Goal: Task Accomplishment & Management: Manage account settings

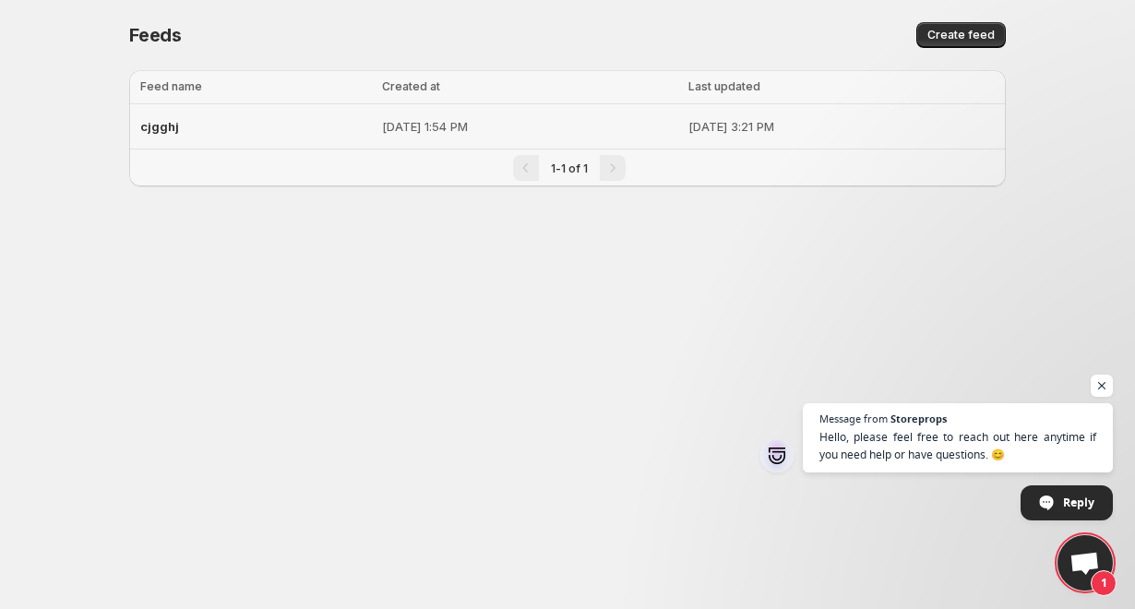
click at [235, 130] on div "cjgghj" at bounding box center [255, 126] width 231 height 33
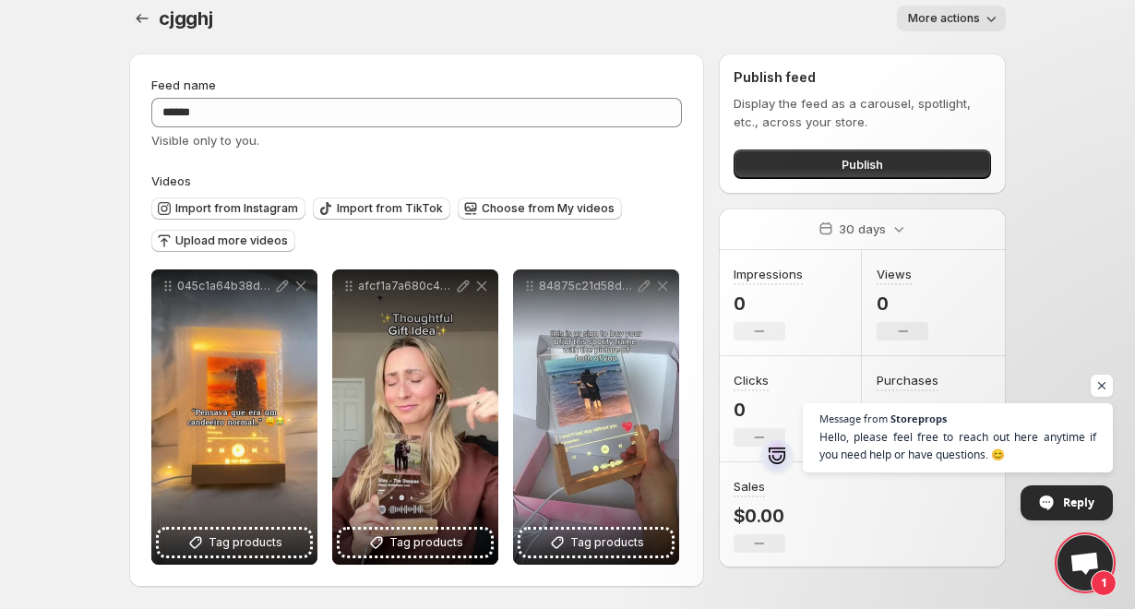
scroll to position [17, 0]
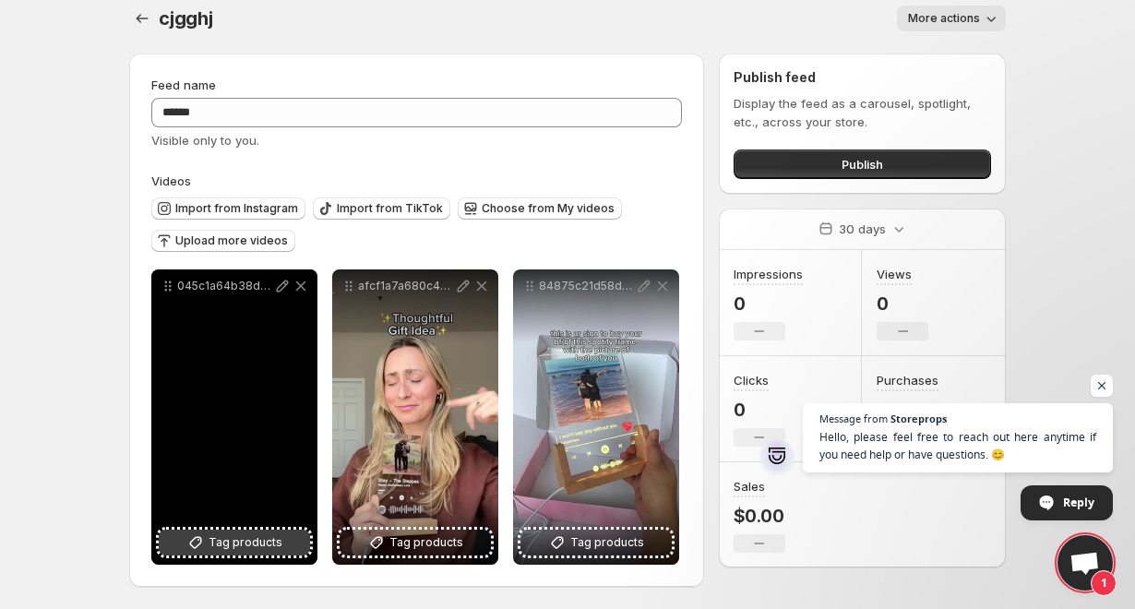
click at [227, 536] on span "Tag products" at bounding box center [246, 542] width 74 height 18
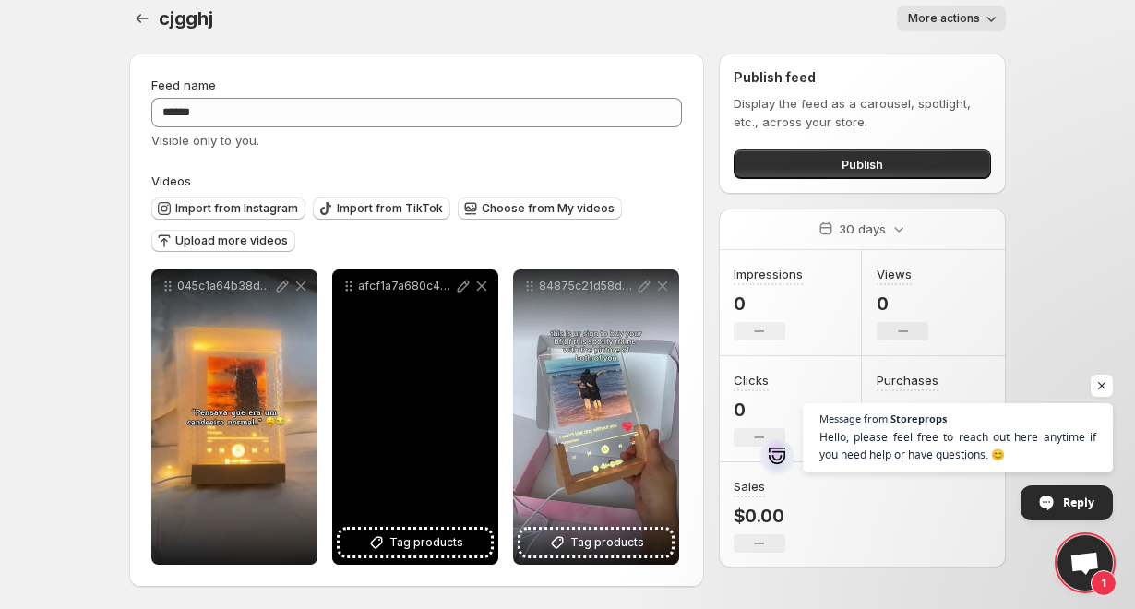
click at [386, 487] on div "afcf1a7a680c4bc29946a03b24232b57" at bounding box center [415, 416] width 166 height 295
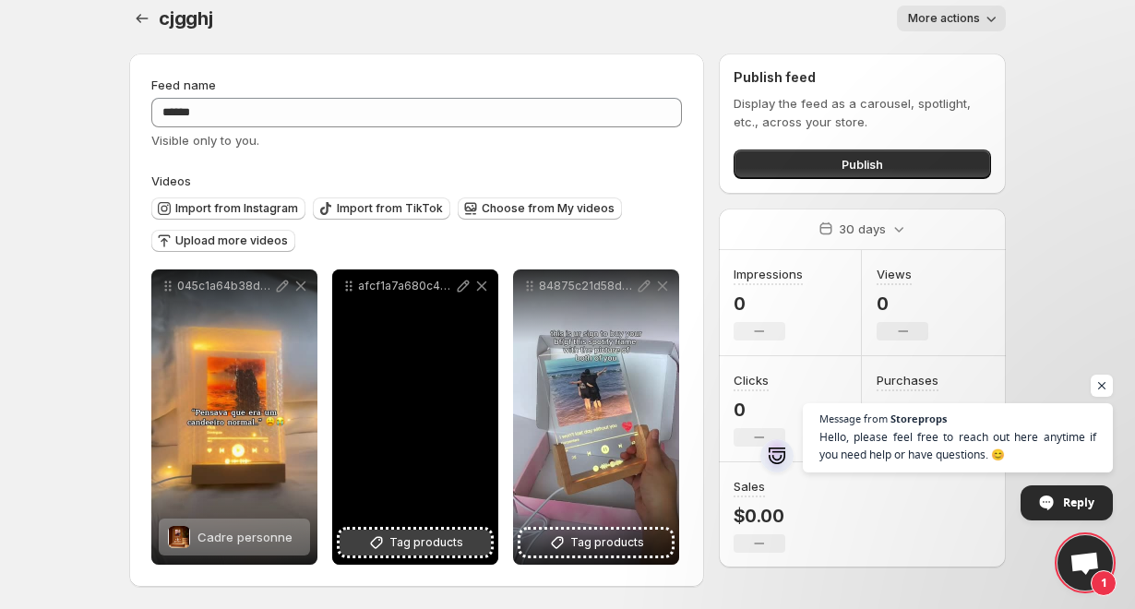
click at [397, 546] on span "Tag products" at bounding box center [426, 542] width 74 height 18
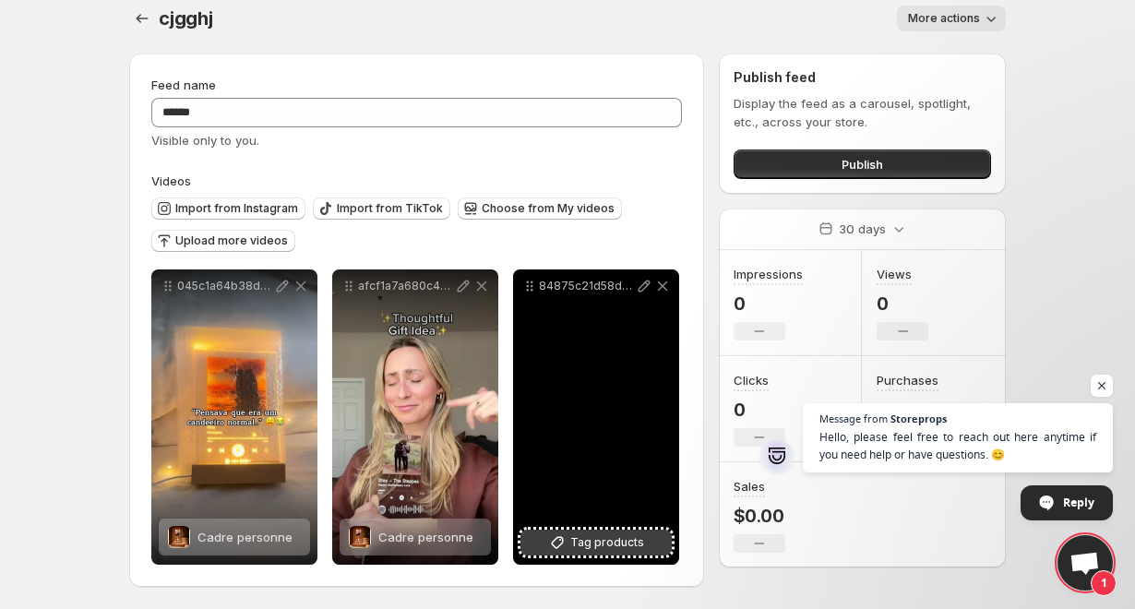
click at [609, 541] on span "Tag products" at bounding box center [607, 542] width 74 height 18
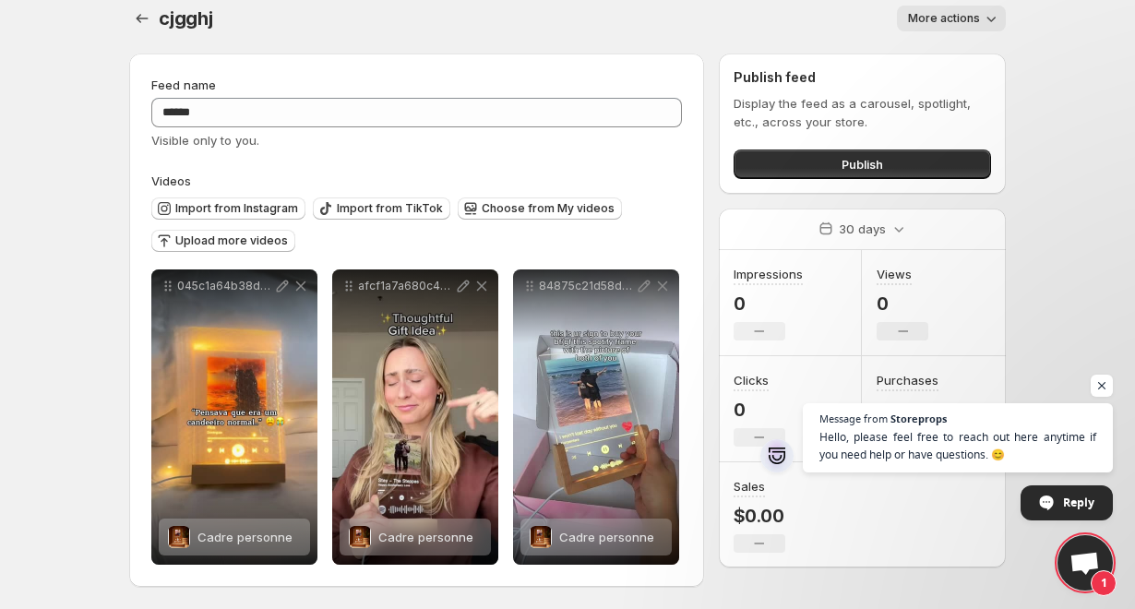
scroll to position [0, 0]
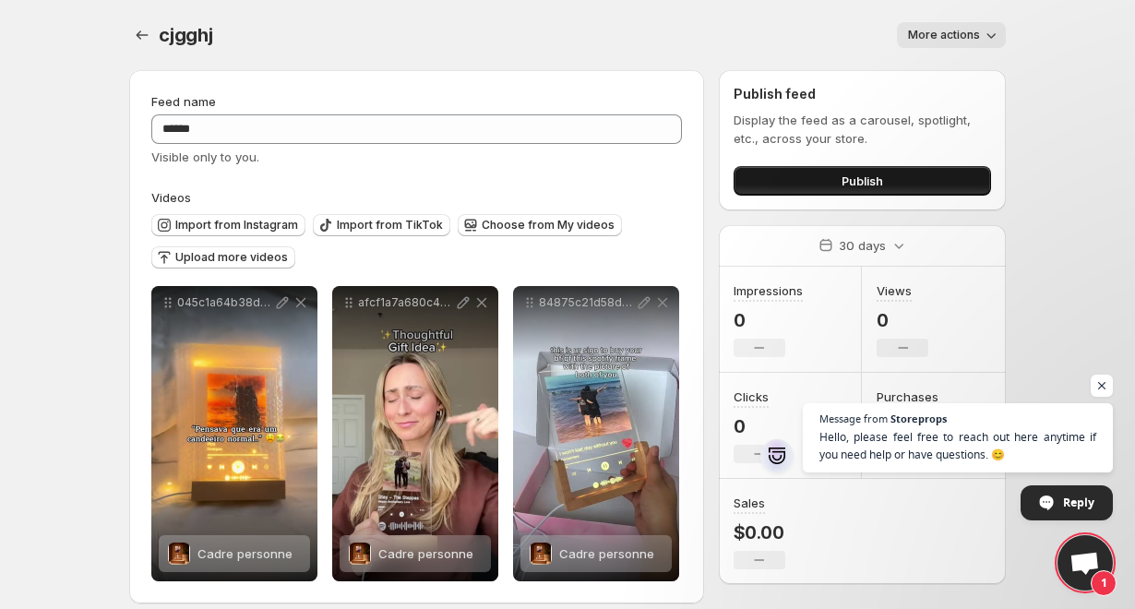
click at [801, 182] on button "Publish" at bounding box center [862, 181] width 257 height 30
click at [139, 35] on icon "Settings" at bounding box center [142, 35] width 18 height 18
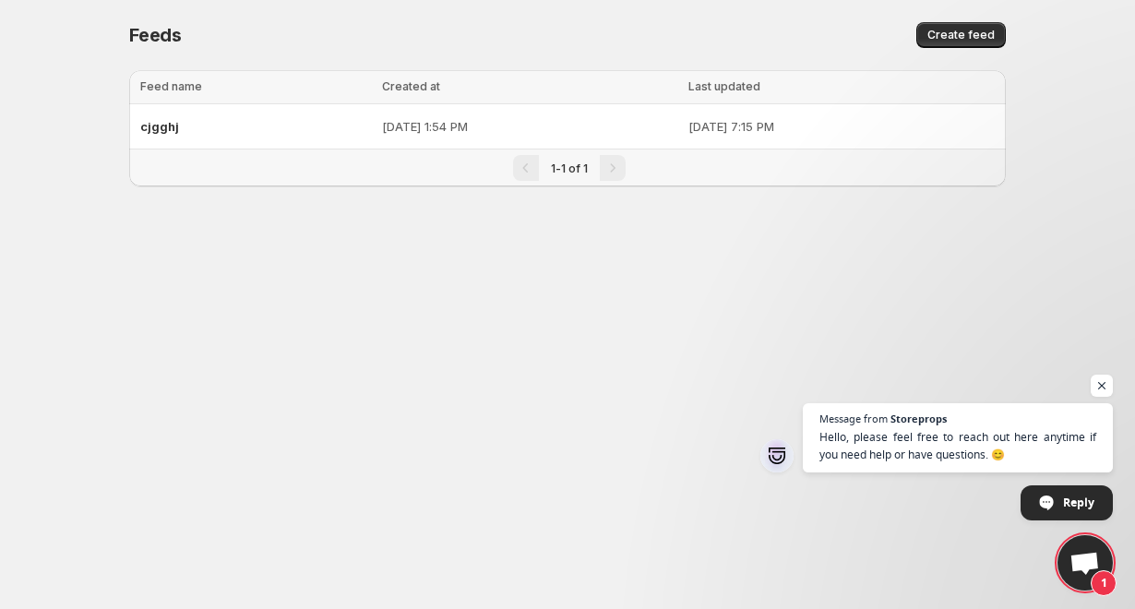
click at [459, 150] on div "1-1 of 1" at bounding box center [567, 168] width 877 height 37
click at [460, 116] on td "[DATE] 1:54 PM" at bounding box center [529, 126] width 305 height 45
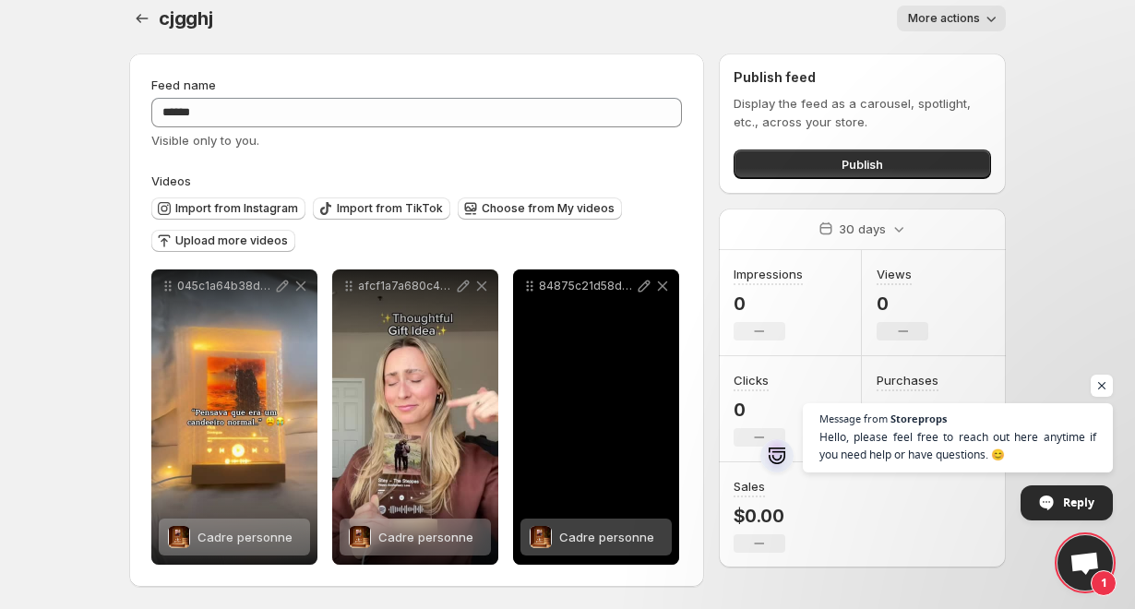
scroll to position [13, 0]
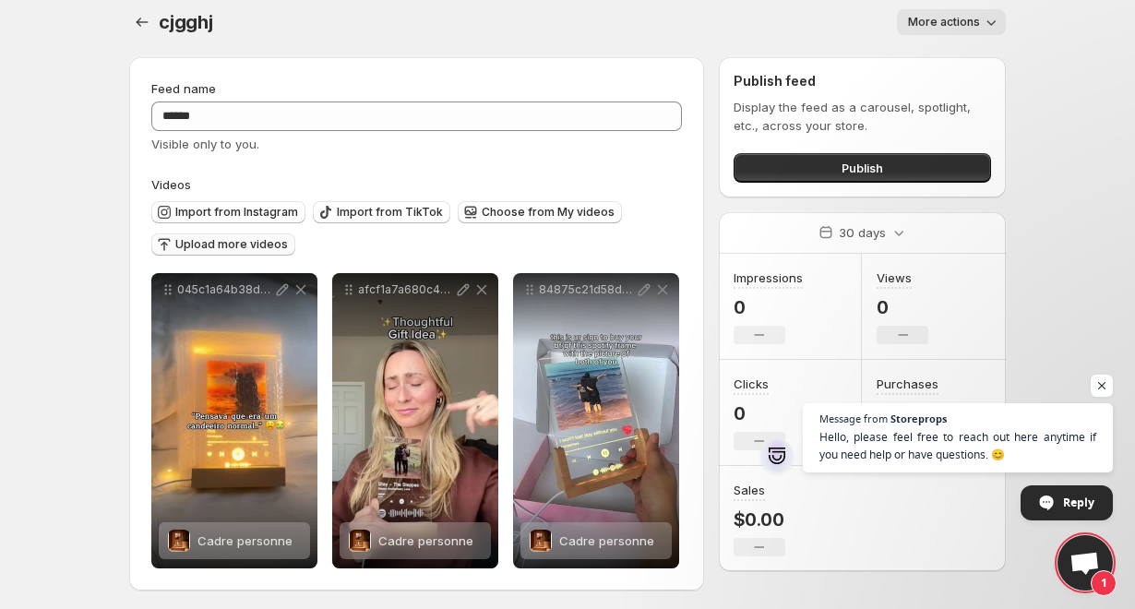
click at [216, 249] on span "Upload more videos" at bounding box center [231, 244] width 113 height 15
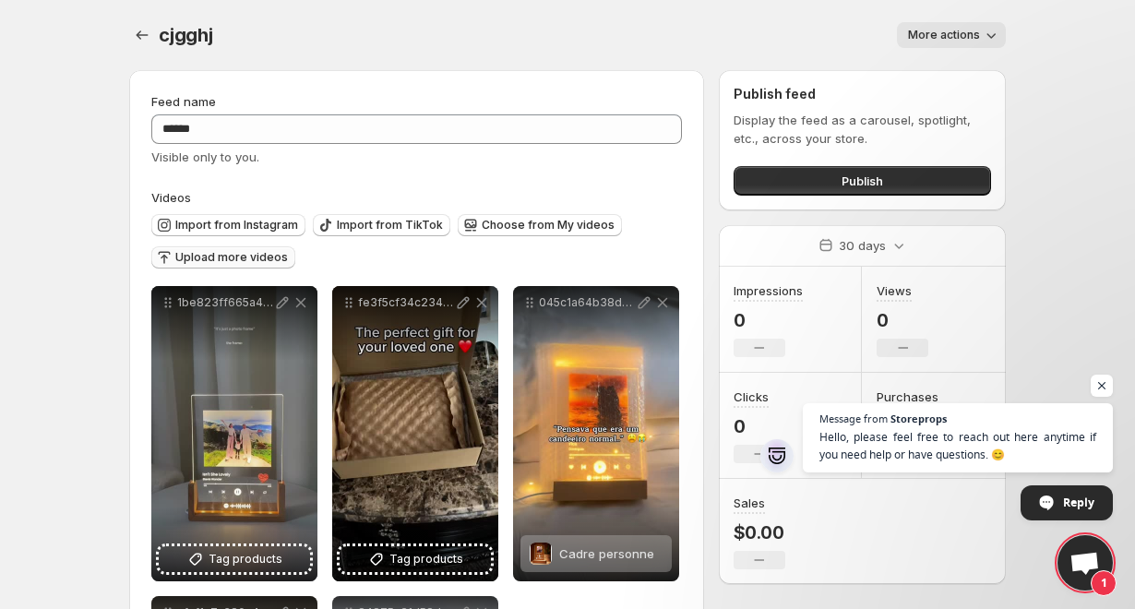
scroll to position [194, 0]
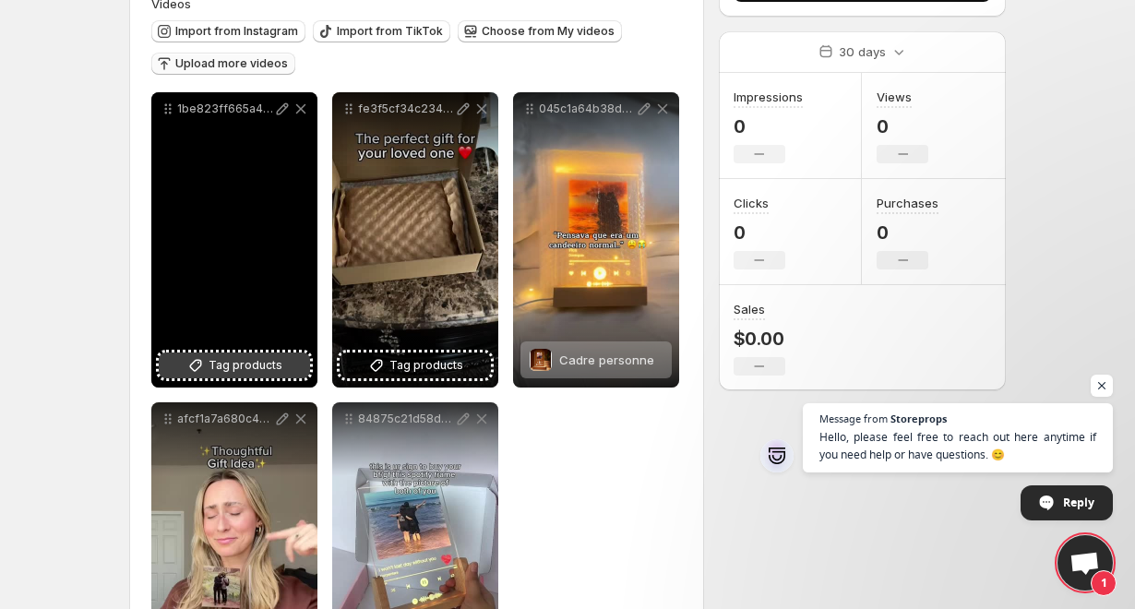
click at [260, 365] on span "Tag products" at bounding box center [246, 365] width 74 height 18
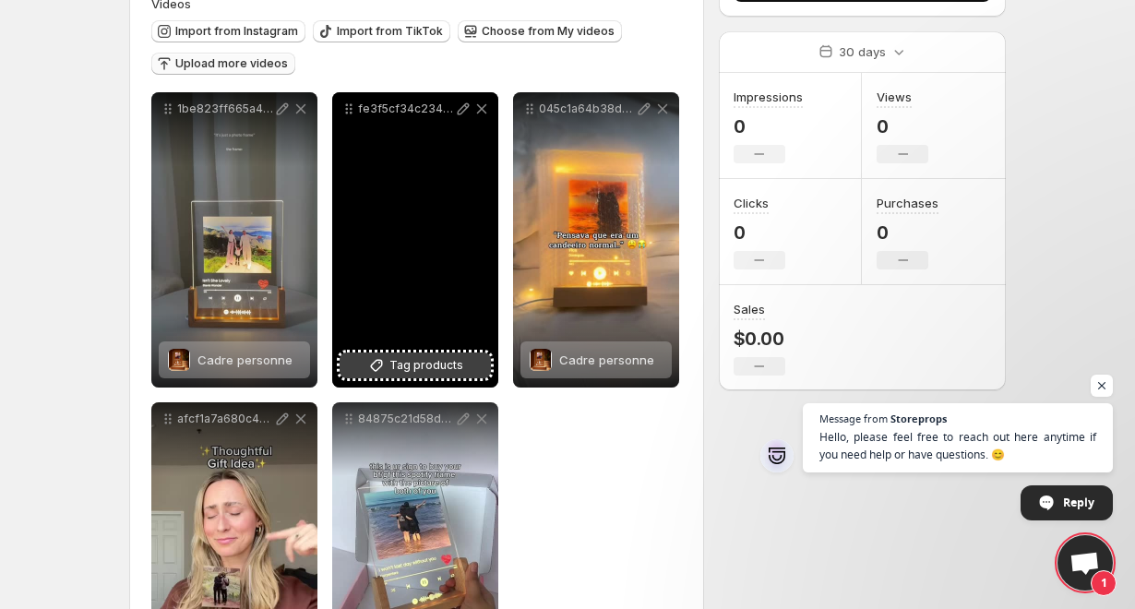
click at [427, 359] on span "Tag products" at bounding box center [426, 365] width 74 height 18
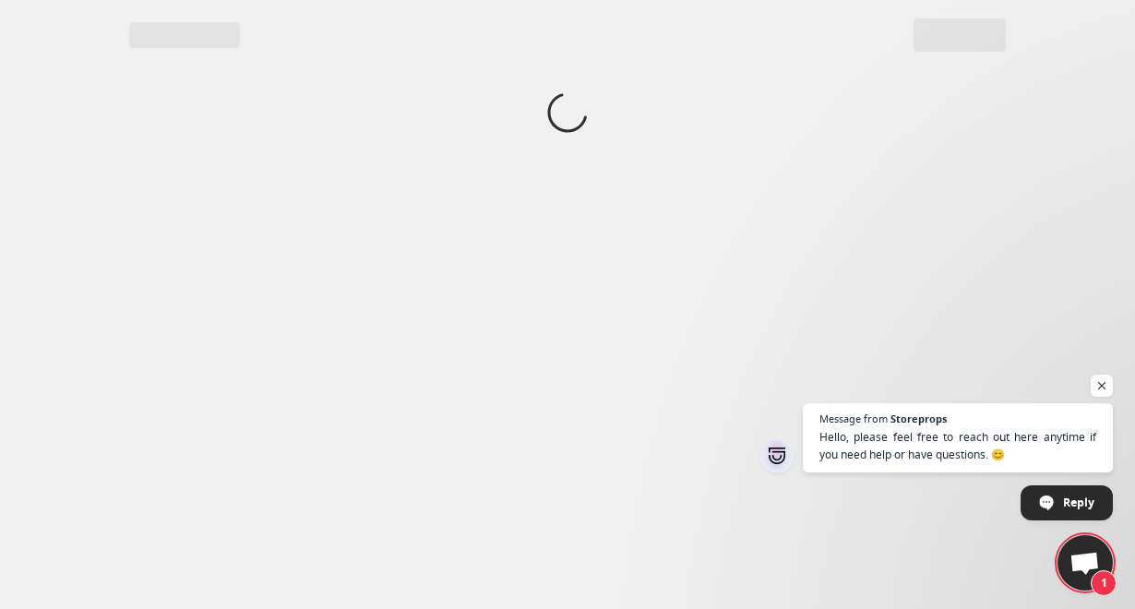
scroll to position [0, 0]
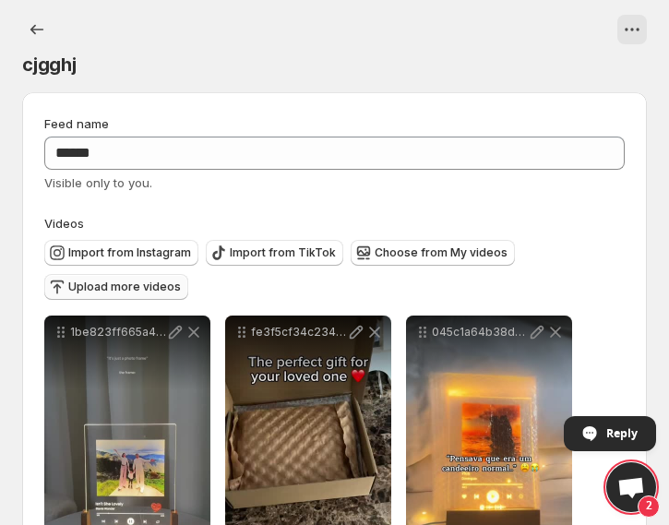
click at [147, 285] on span "Upload more videos" at bounding box center [124, 287] width 113 height 15
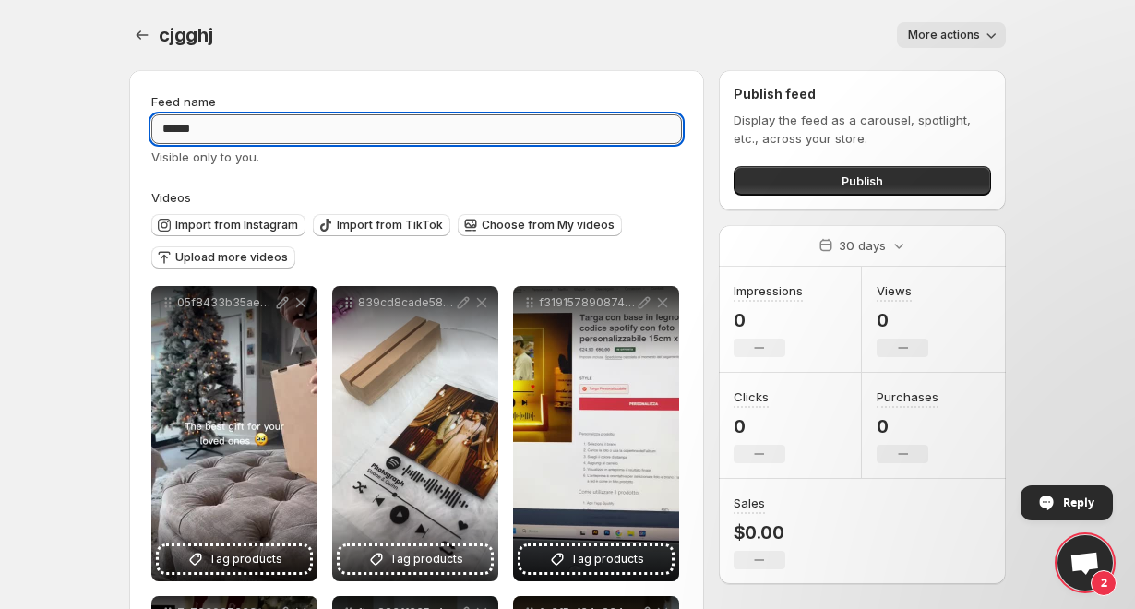
click at [251, 128] on input "******" at bounding box center [416, 129] width 531 height 30
type input "*********"
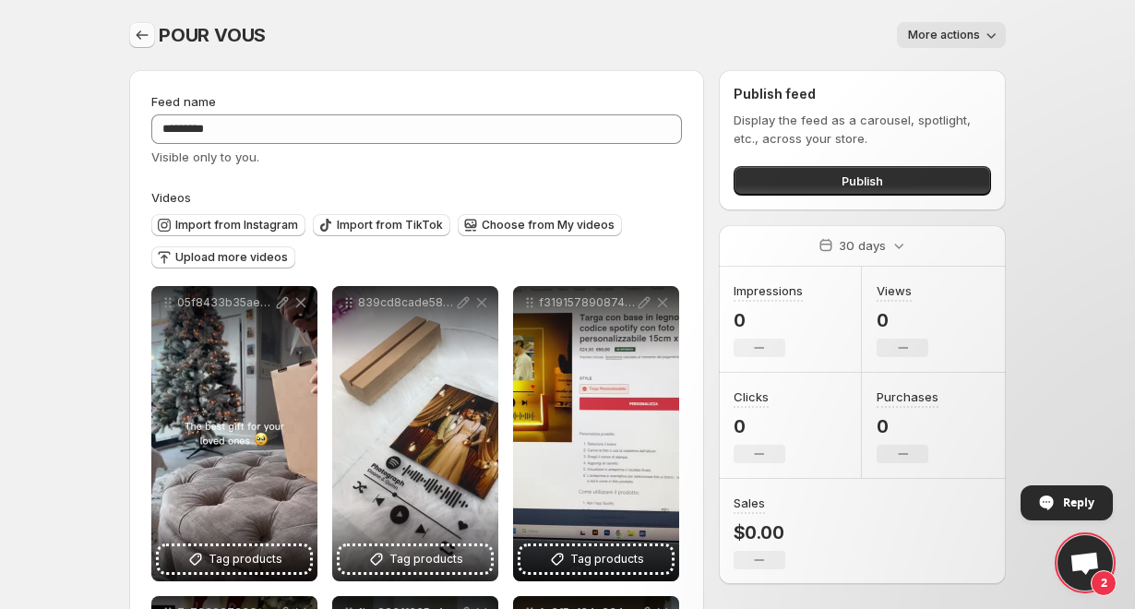
click at [145, 31] on icon "Settings" at bounding box center [142, 35] width 18 height 18
